Goal: Information Seeking & Learning: Learn about a topic

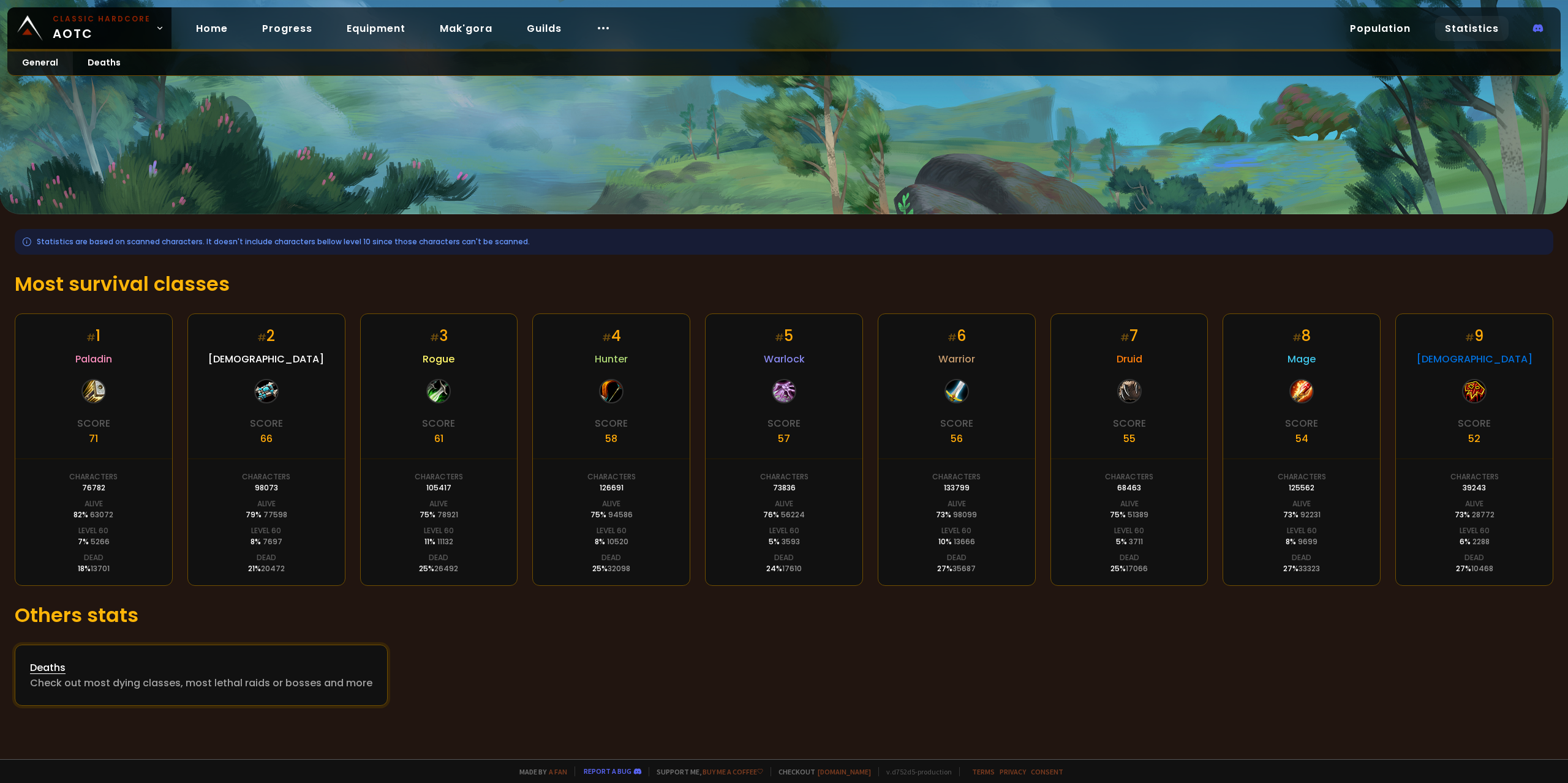
click at [239, 679] on div "Check out most dying classes, most lethal raids or bosses and more" at bounding box center [201, 683] width 342 height 15
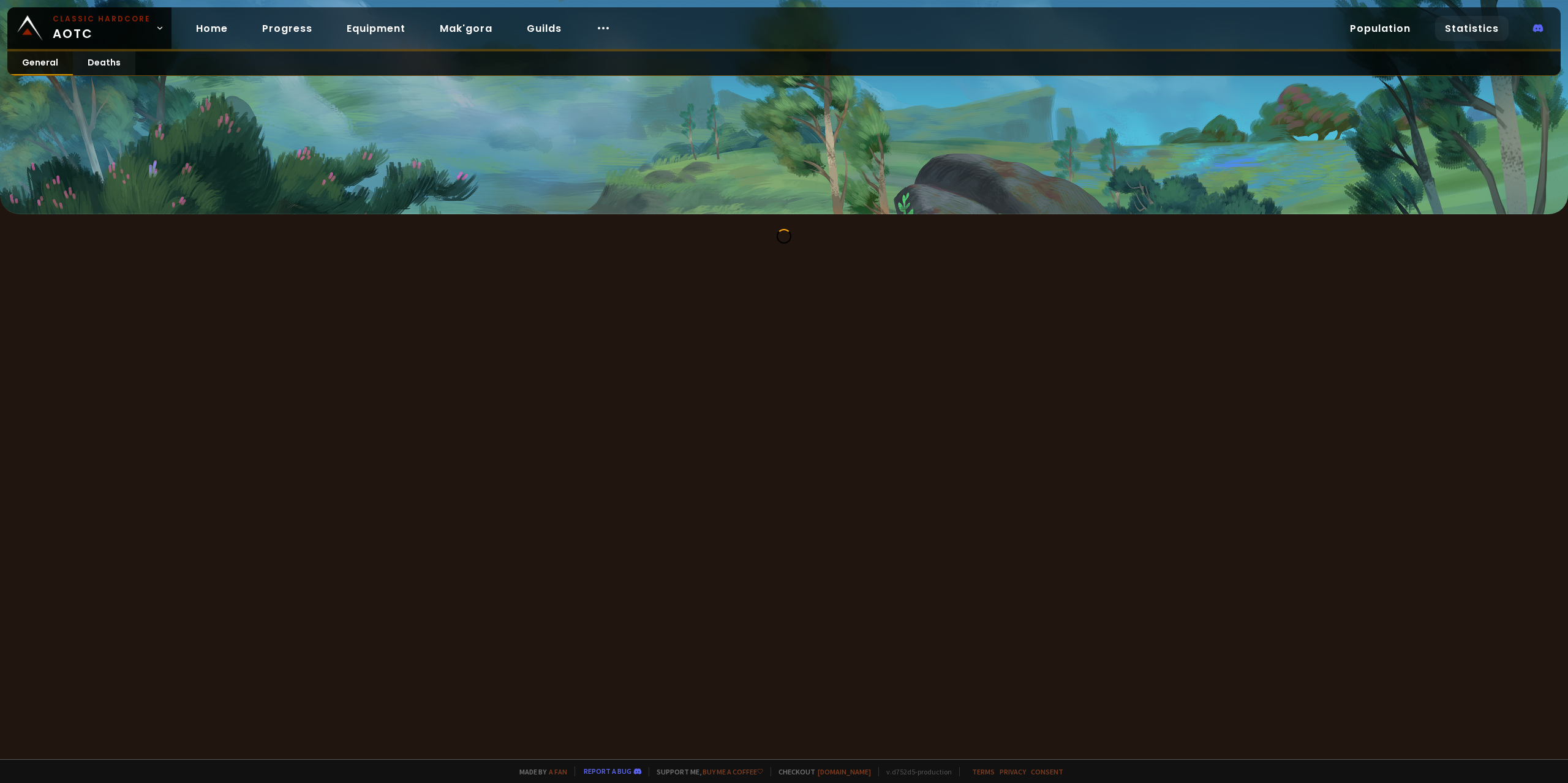
click at [50, 63] on link "General" at bounding box center [40, 63] width 66 height 24
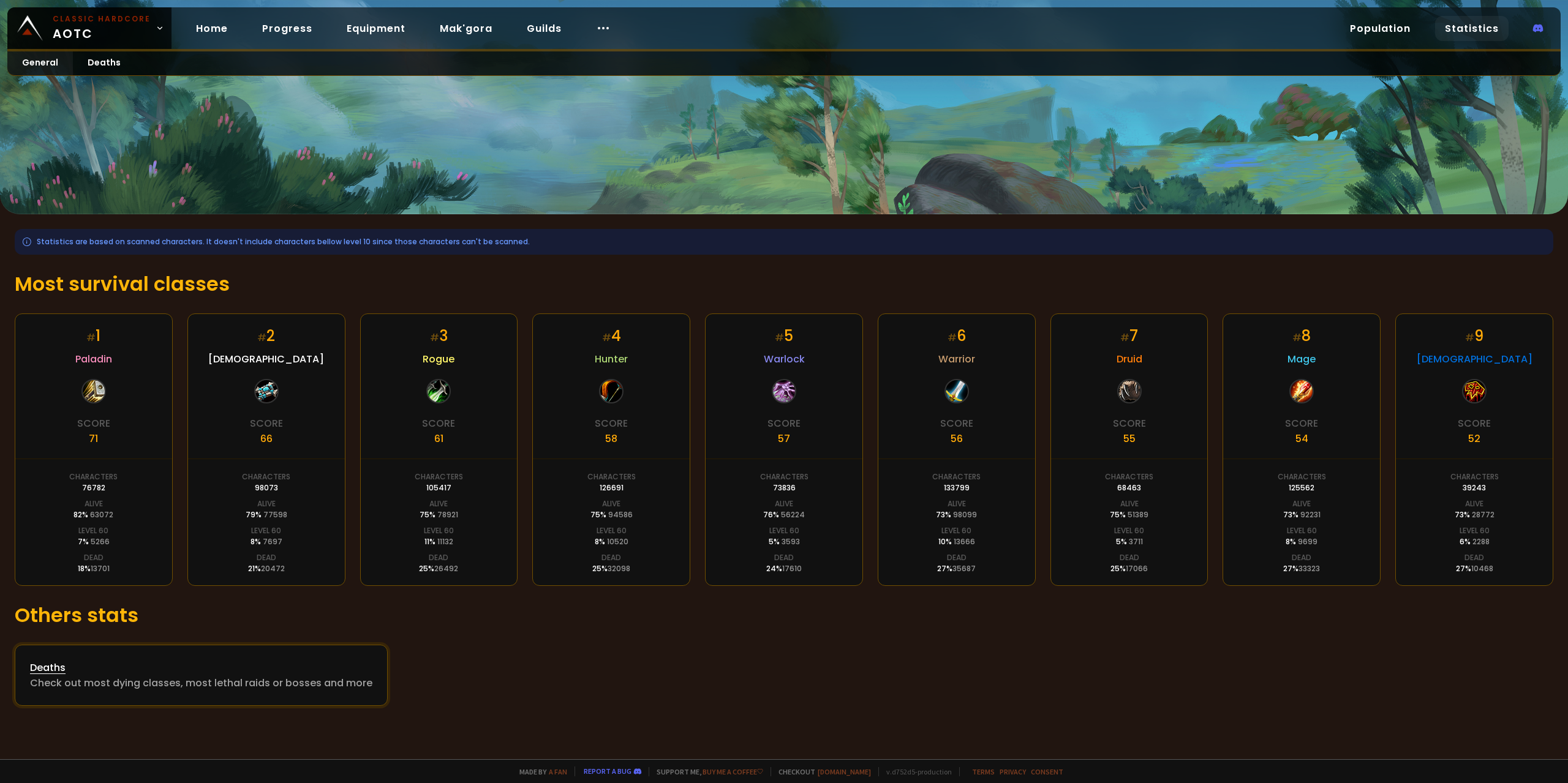
click at [246, 672] on div "Deaths" at bounding box center [201, 667] width 342 height 15
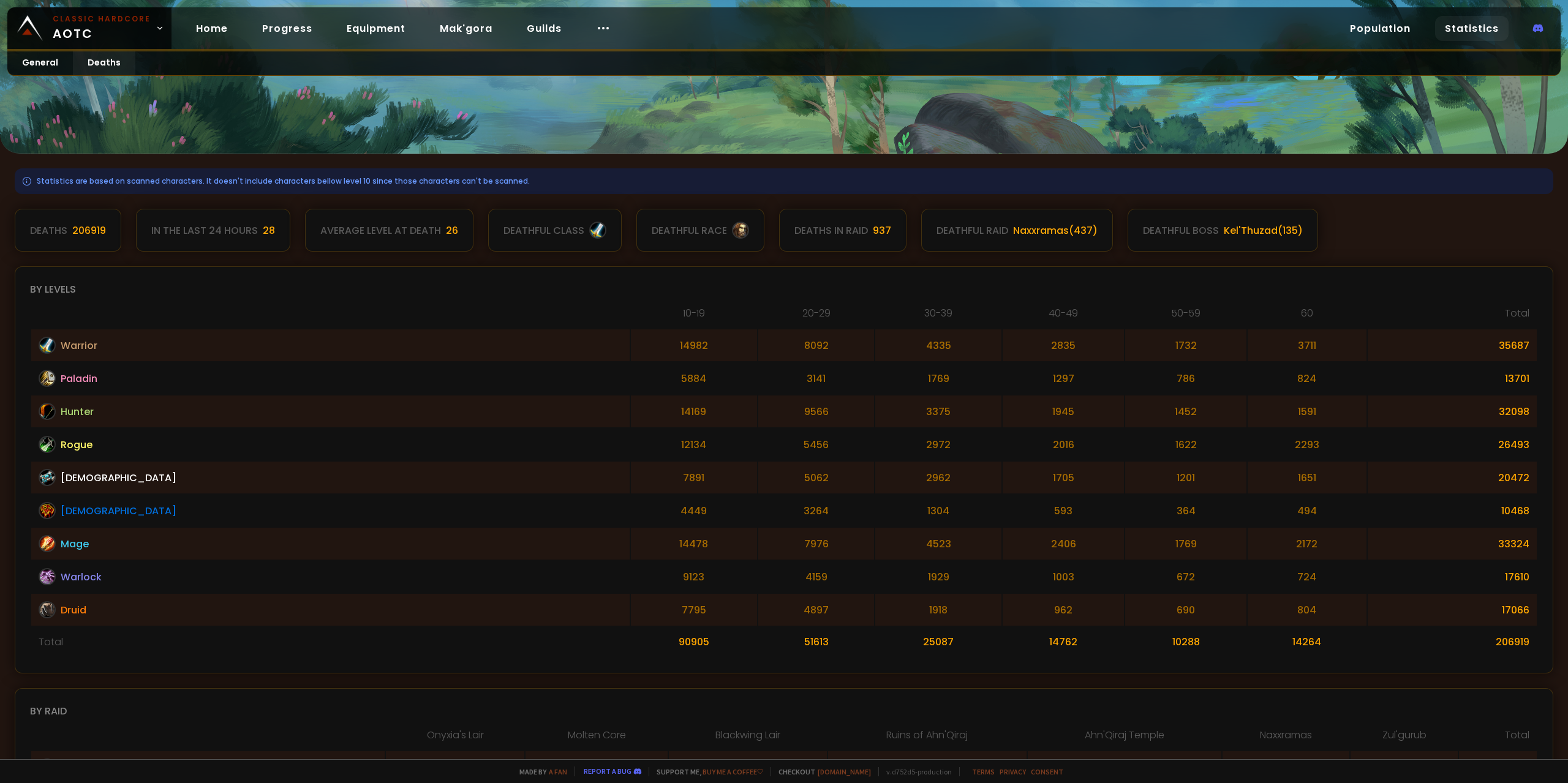
scroll to position [61, 0]
